Goal: Book appointment/travel/reservation

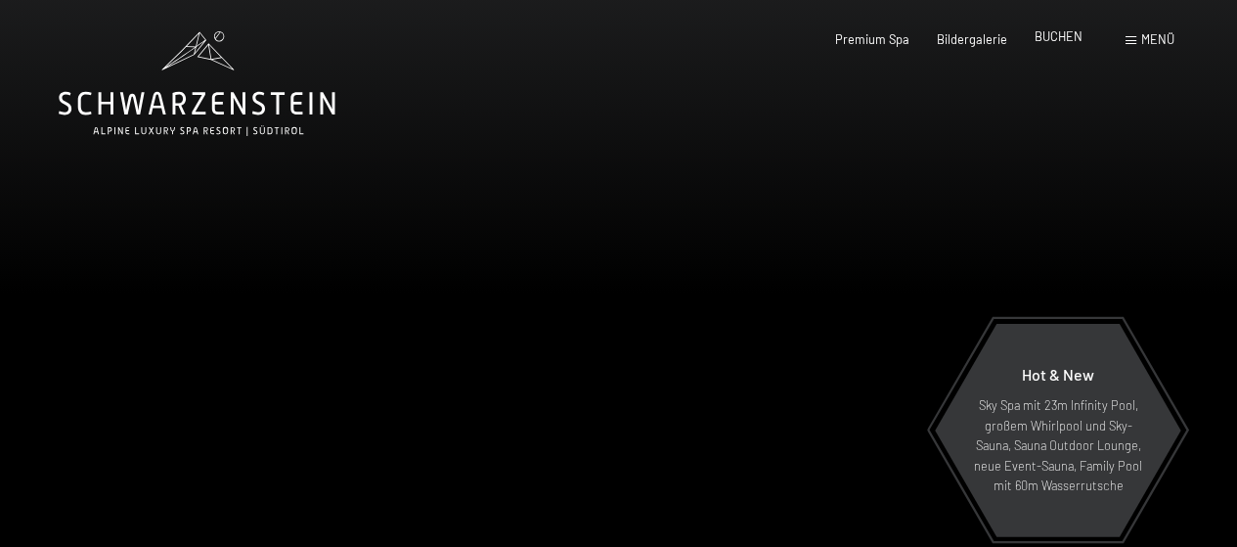
click at [1060, 39] on span "BUCHEN" at bounding box center [1059, 36] width 48 height 16
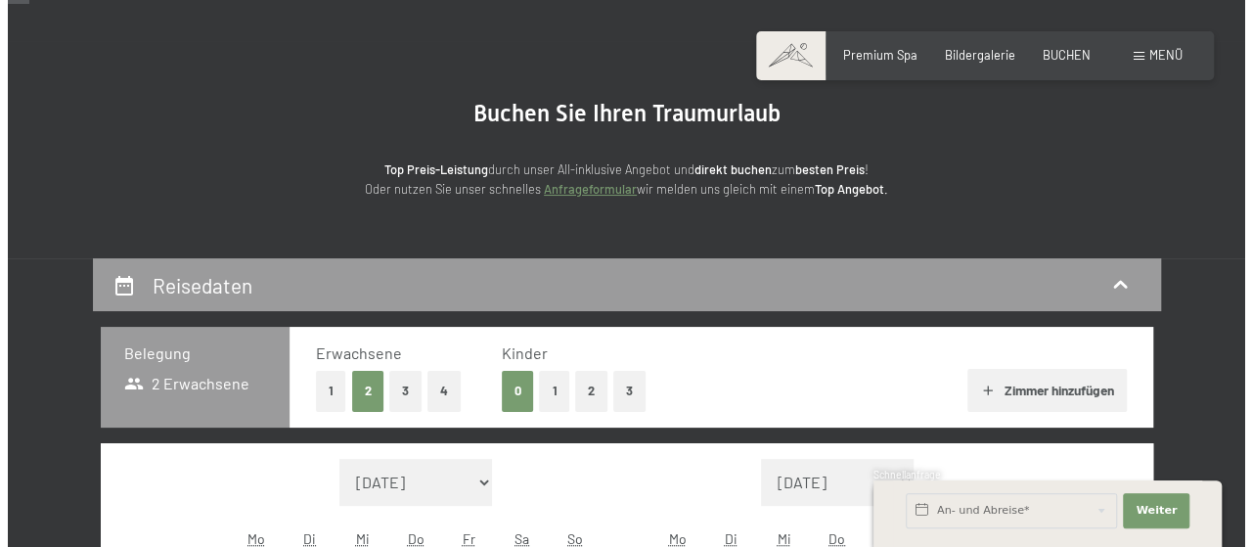
scroll to position [117, 0]
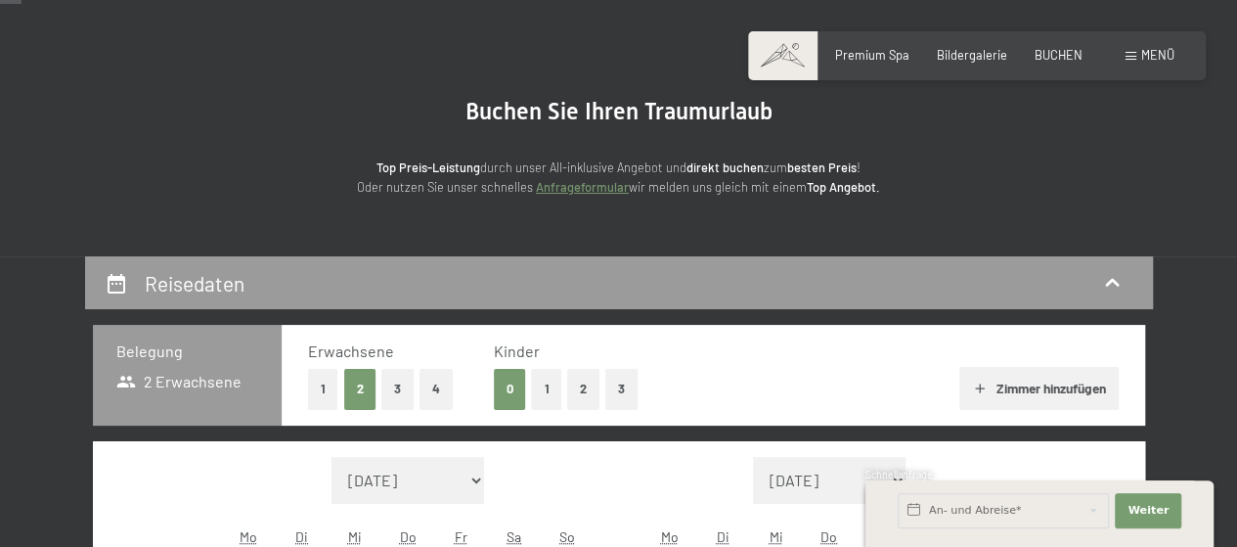
click at [1134, 52] on div "Menü" at bounding box center [1150, 56] width 49 height 18
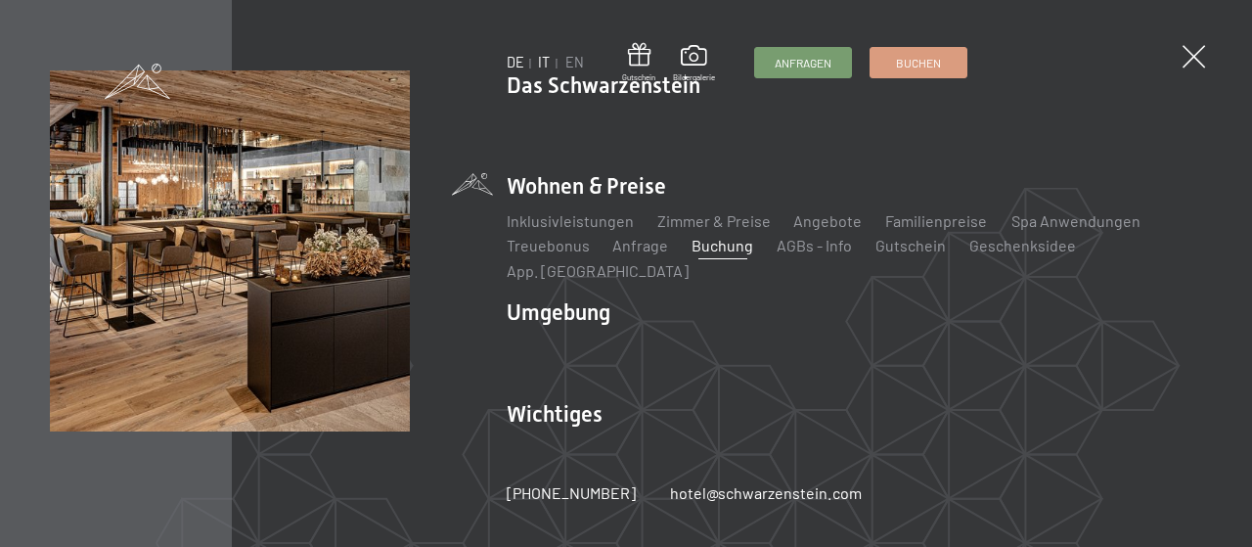
click at [549, 67] on link "IT" at bounding box center [545, 62] width 12 height 17
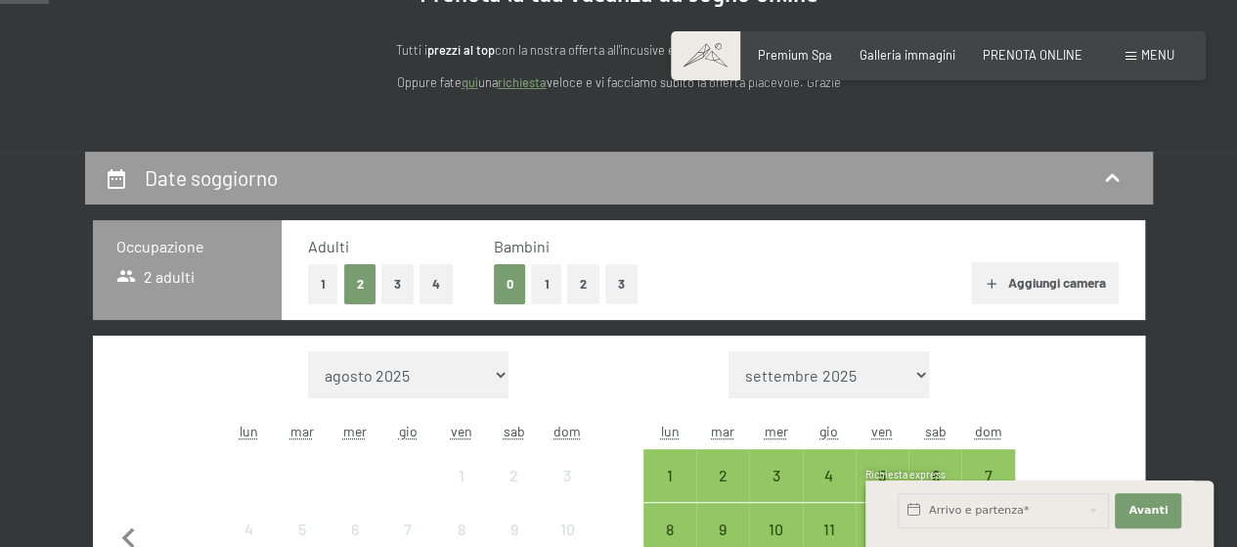
scroll to position [274, 0]
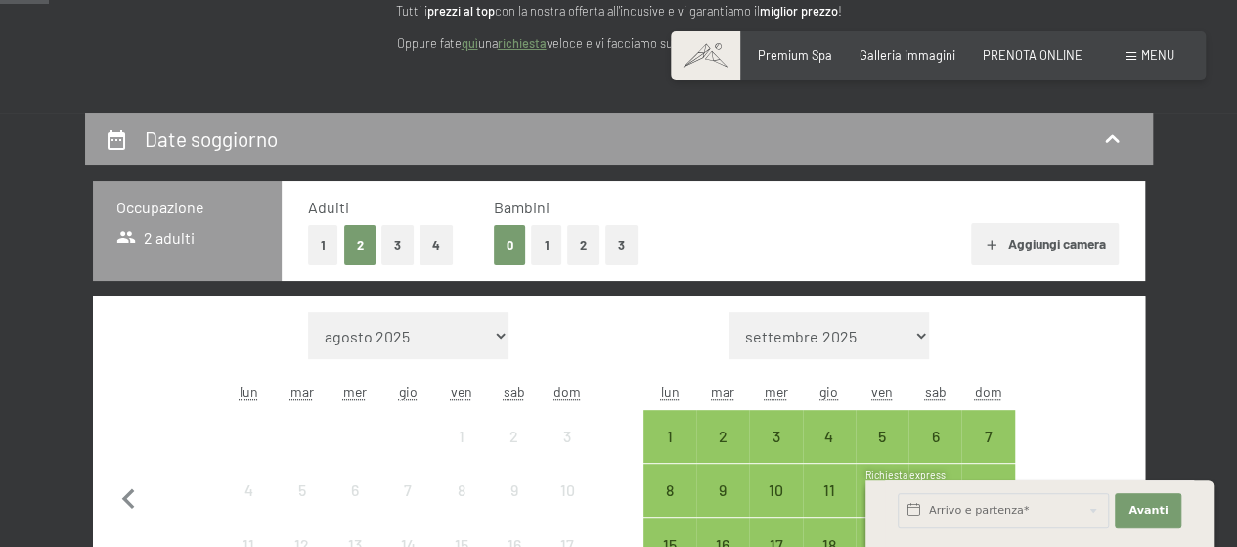
click at [538, 243] on button "1" at bounding box center [546, 245] width 30 height 40
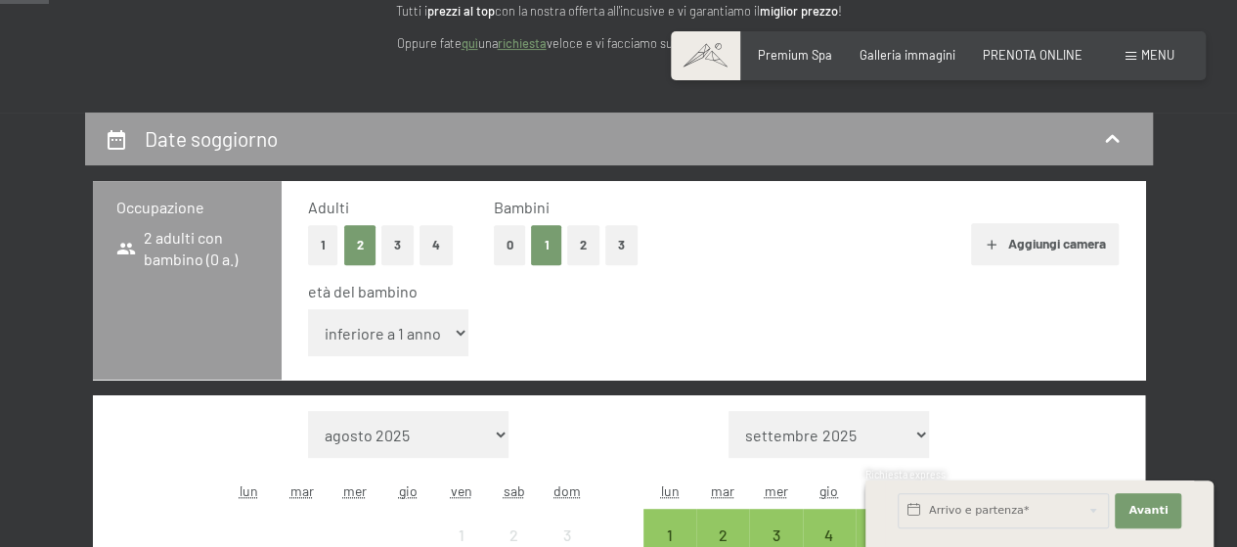
click at [451, 333] on span "Consenso marketing*" at bounding box center [503, 331] width 148 height 20
click at [420, 333] on input "Consenso marketing*" at bounding box center [410, 331] width 20 height 20
click at [462, 335] on span "Consenso marketing*" at bounding box center [503, 331] width 148 height 20
click at [420, 335] on input "Consenso marketing*" at bounding box center [410, 331] width 20 height 20
checkbox input "false"
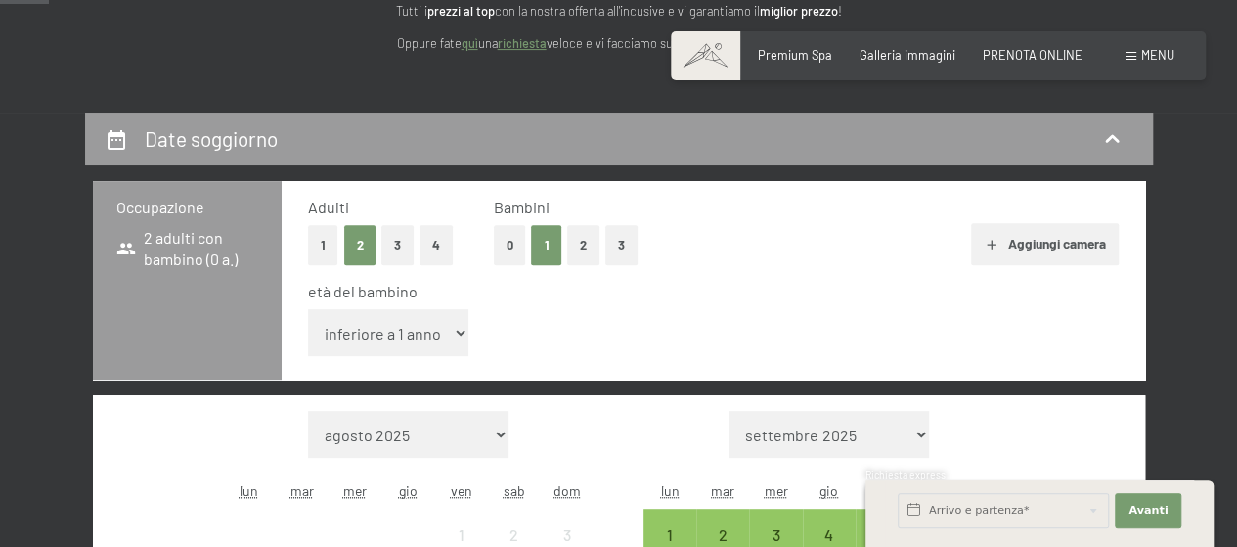
click at [372, 326] on select "inferiore a 1 anno 1 anno 2 anni 3 anni 4 anni 5 anni 6 anni 7 anni 8 anni 9 an…" at bounding box center [388, 332] width 161 height 47
select select "8"
click at [308, 309] on select "inferiore a 1 anno 1 anno 2 anni 3 anni 4 anni 5 anni 6 anni 7 anni 8 anni 9 an…" at bounding box center [388, 332] width 161 height 47
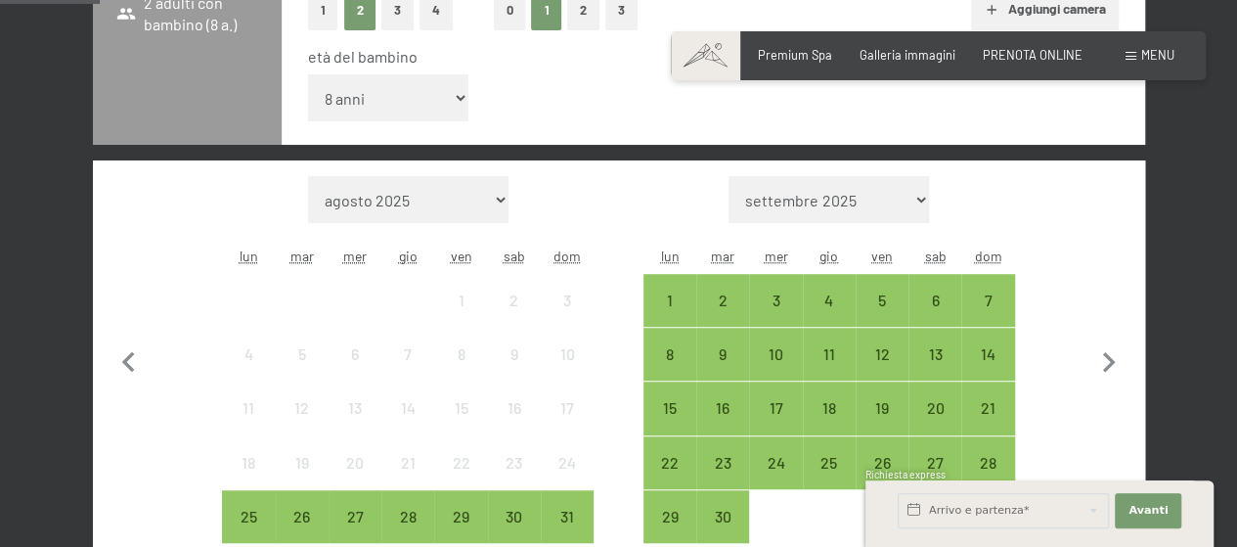
scroll to position [600, 0]
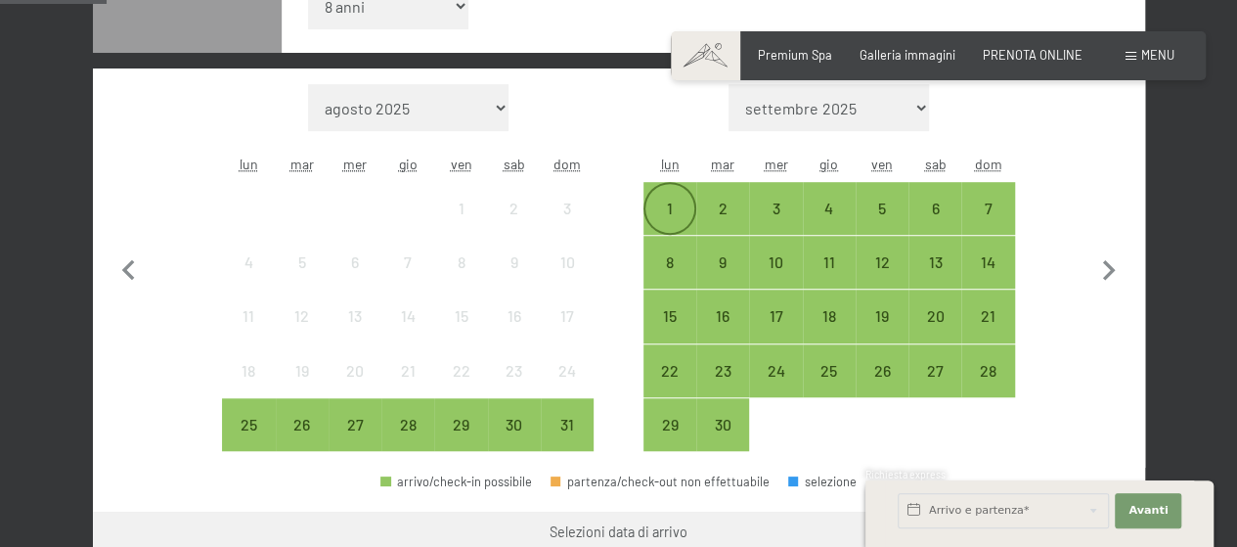
click at [678, 216] on div "1" at bounding box center [669, 224] width 49 height 49
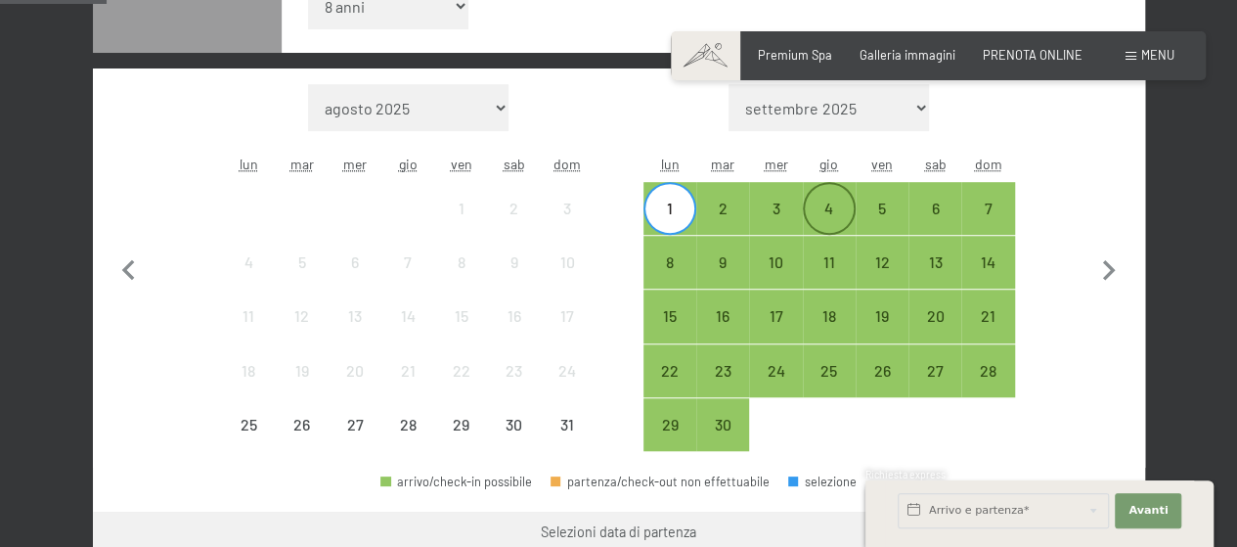
click at [835, 197] on div "4" at bounding box center [829, 208] width 49 height 49
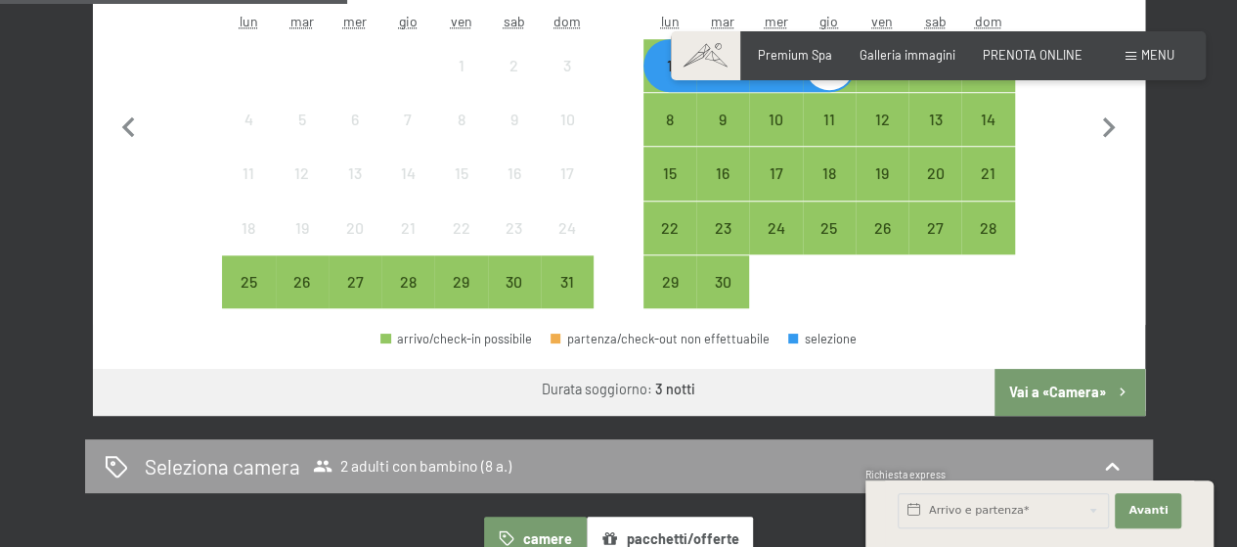
scroll to position [757, 0]
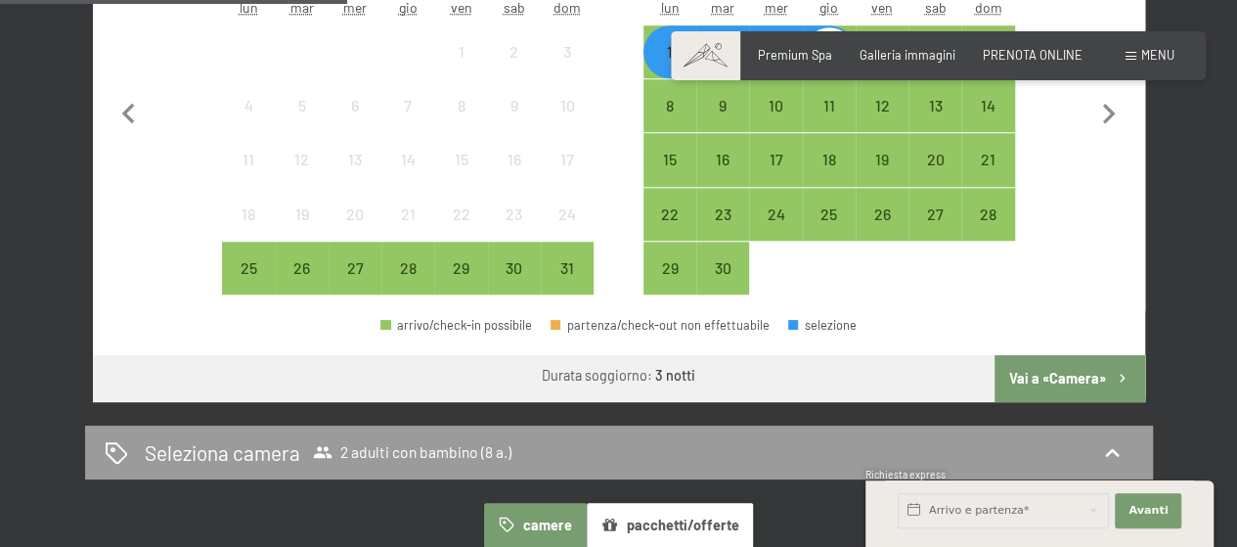
click at [1062, 384] on button "Vai a «Camera»" at bounding box center [1070, 378] width 150 height 47
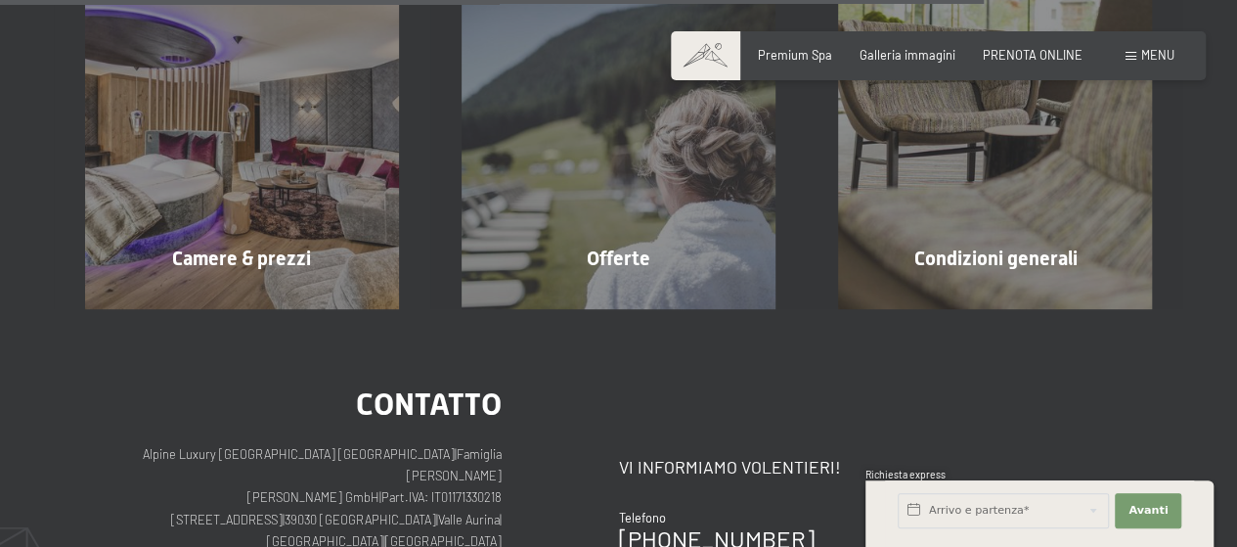
scroll to position [1600, 0]
